Goal: Task Accomplishment & Management: Complete application form

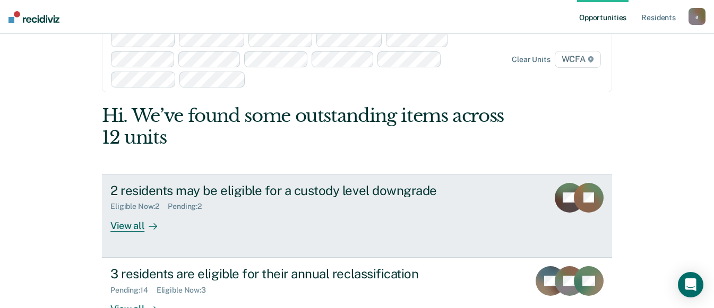
scroll to position [57, 0]
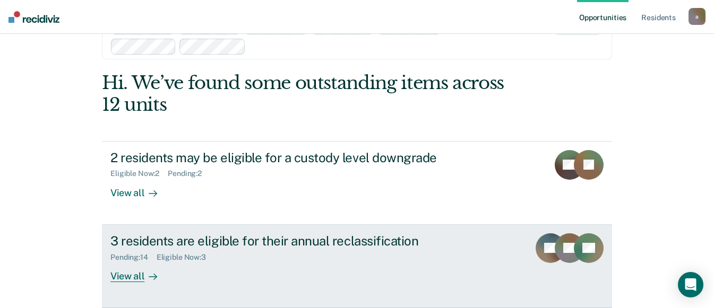
click at [122, 278] on div "View all" at bounding box center [139, 272] width 59 height 21
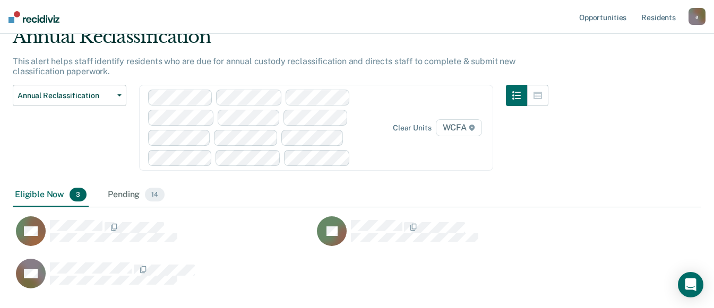
scroll to position [116, 0]
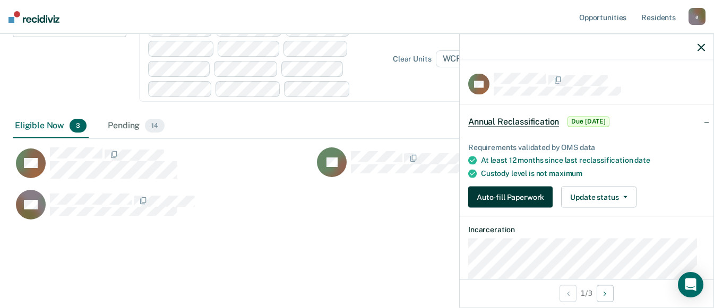
click at [532, 195] on button "Auto-fill Paperwork" at bounding box center [510, 197] width 84 height 21
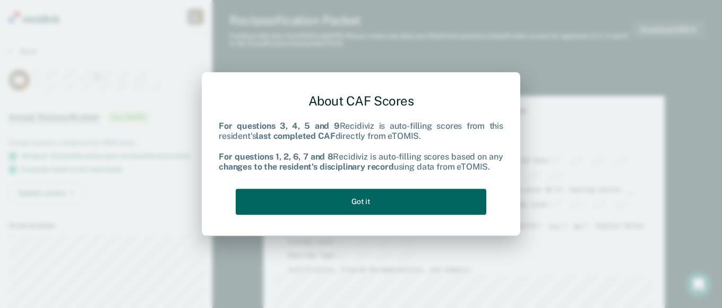
click at [360, 203] on button "Got it" at bounding box center [361, 202] width 250 height 26
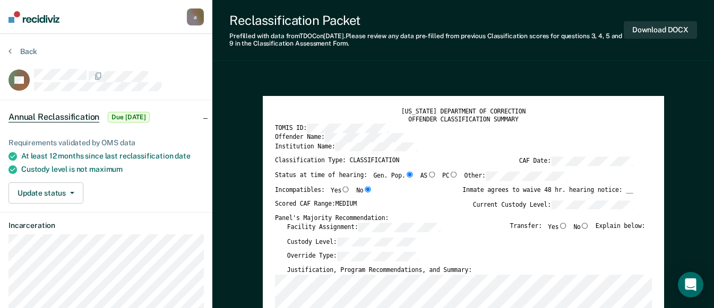
click at [589, 226] on input "No" at bounding box center [584, 226] width 9 height 6
type textarea "x"
radio input "true"
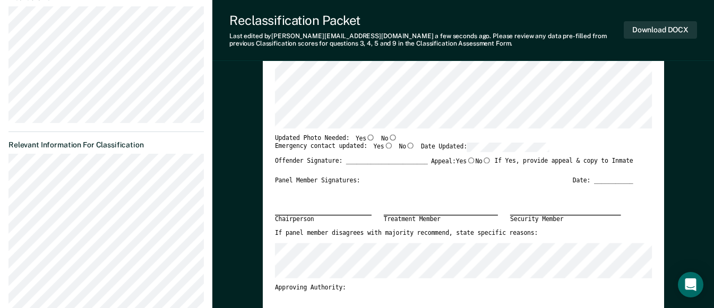
scroll to position [265, 0]
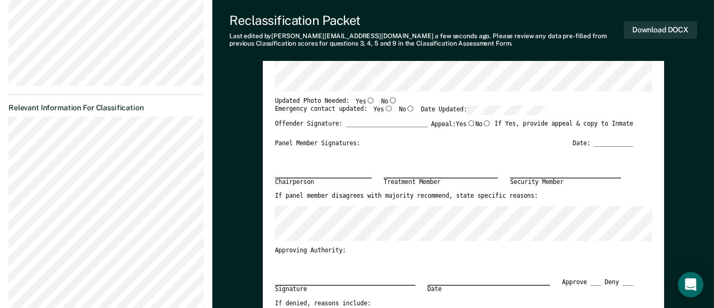
click at [366, 99] on input "Yes" at bounding box center [370, 100] width 9 height 6
type textarea "x"
radio input "true"
click at [384, 108] on input "Yes" at bounding box center [388, 109] width 9 height 6
type textarea "x"
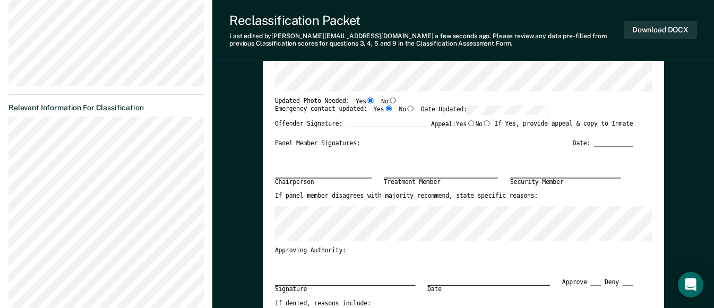
radio input "true"
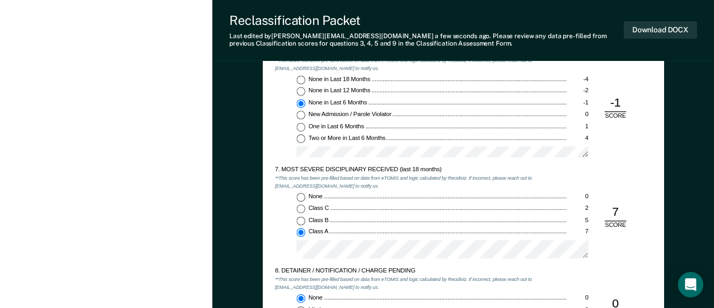
scroll to position [1247, 0]
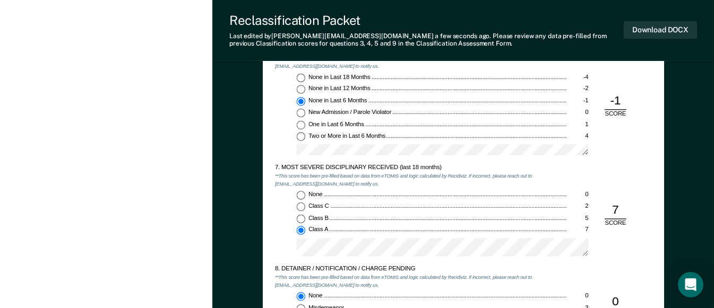
type textarea "x"
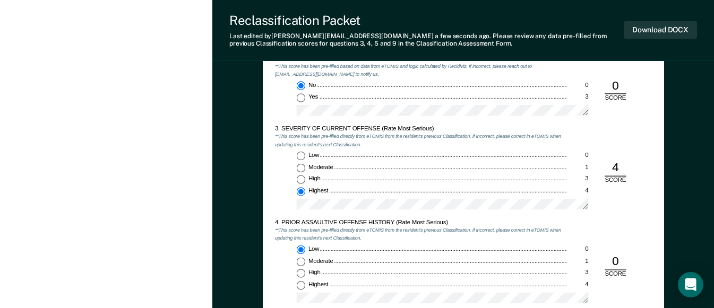
scroll to position [770, 0]
